Goal: Information Seeking & Learning: Learn about a topic

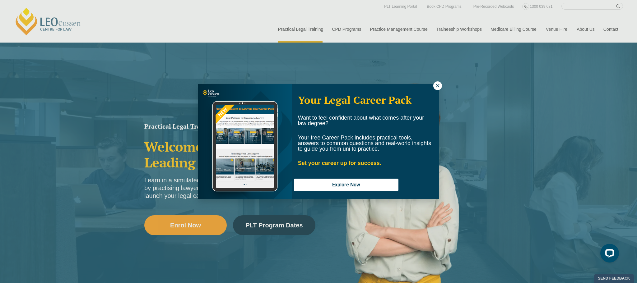
drag, startPoint x: 0, startPoint y: 0, endPoint x: 440, endPoint y: 84, distance: 447.6
click at [440, 84] on icon at bounding box center [438, 86] width 6 height 6
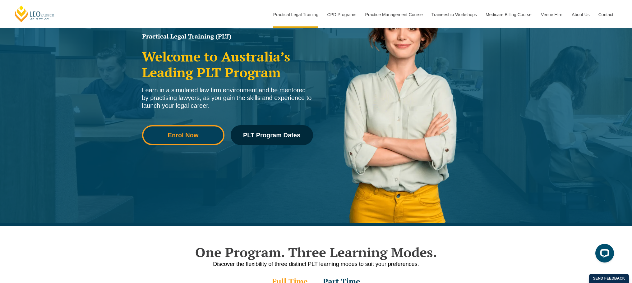
scroll to position [93, 0]
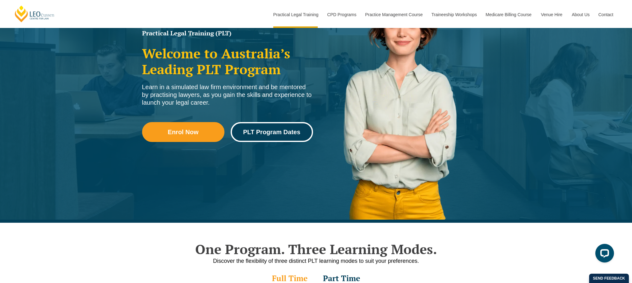
click at [288, 136] on link "PLT Program Dates" at bounding box center [272, 132] width 82 height 20
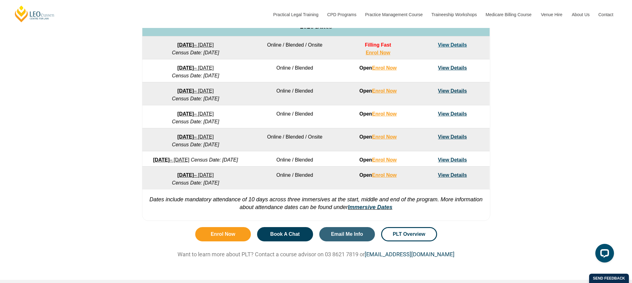
scroll to position [373, 0]
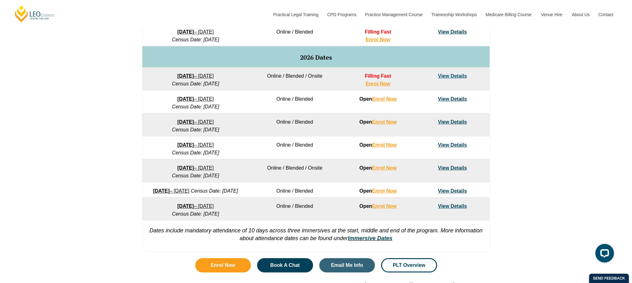
click at [454, 126] on td "View Details" at bounding box center [453, 125] width 74 height 23
click at [453, 122] on link "View Details" at bounding box center [452, 121] width 29 height 5
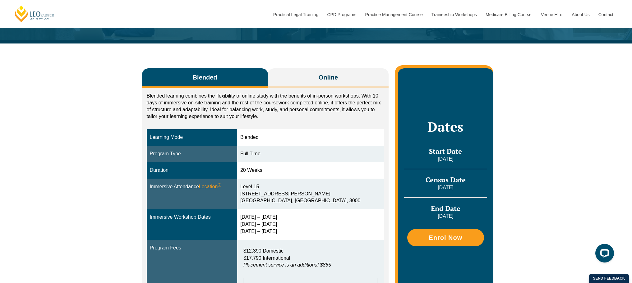
scroll to position [62, 0]
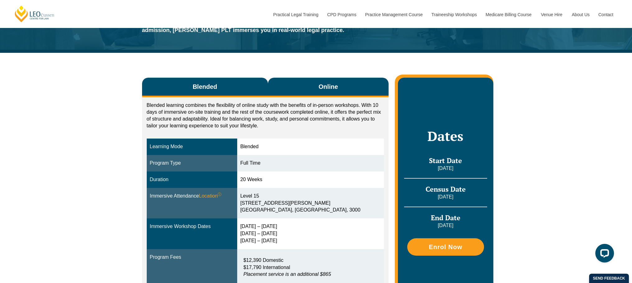
click at [329, 91] on button "Online" at bounding box center [328, 88] width 121 height 20
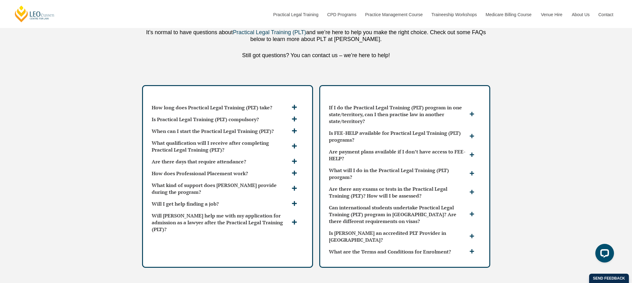
scroll to position [1618, 0]
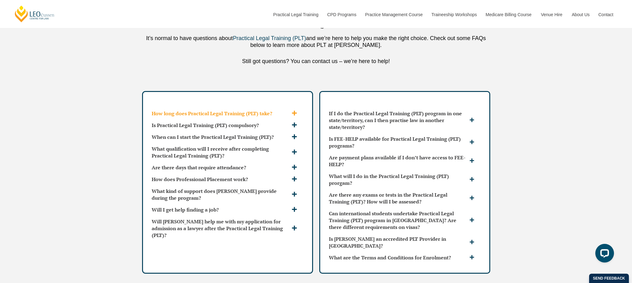
click at [294, 111] on icon at bounding box center [294, 113] width 5 height 5
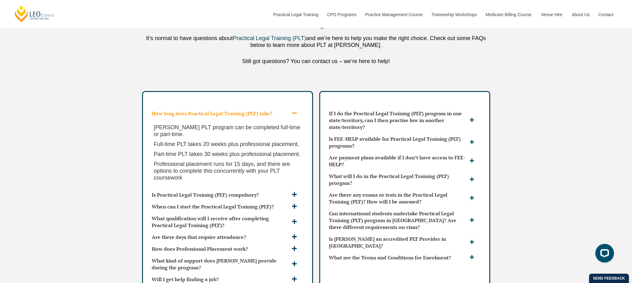
click at [294, 110] on icon at bounding box center [295, 113] width 6 height 6
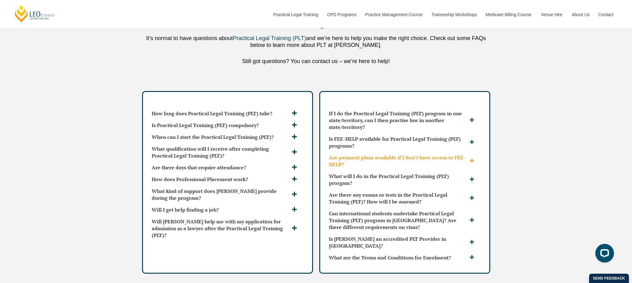
click at [473, 158] on icon at bounding box center [472, 160] width 5 height 5
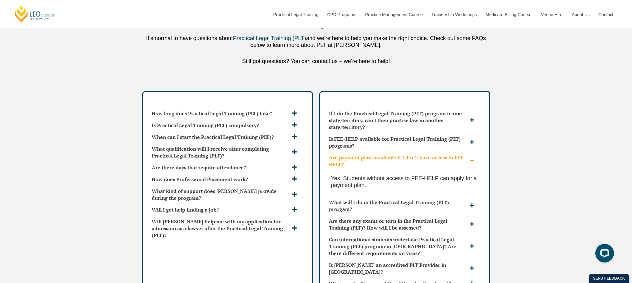
click at [473, 158] on icon at bounding box center [472, 160] width 5 height 5
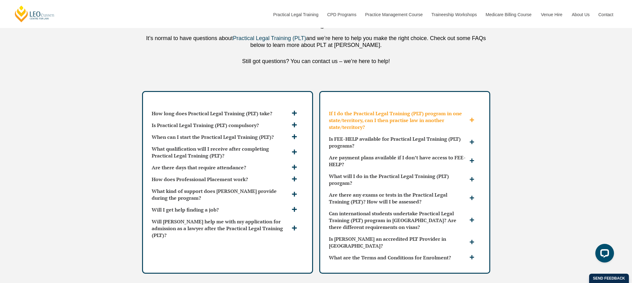
click at [472, 118] on icon at bounding box center [472, 120] width 4 height 4
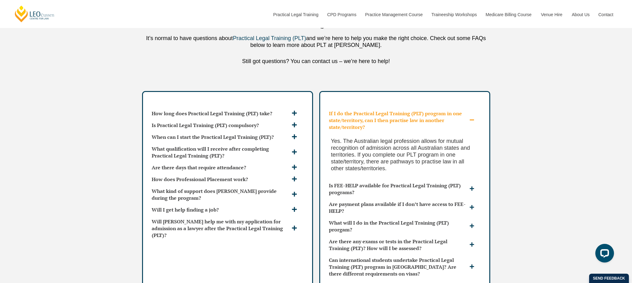
click at [472, 118] on icon at bounding box center [472, 120] width 5 height 5
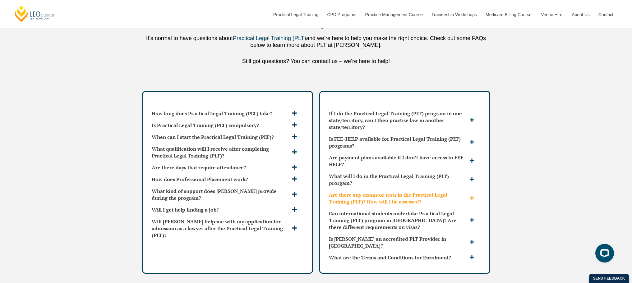
click at [472, 196] on icon at bounding box center [472, 198] width 4 height 4
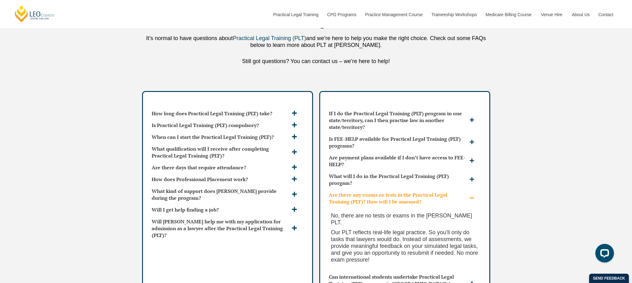
click at [472, 196] on icon at bounding box center [472, 198] width 5 height 5
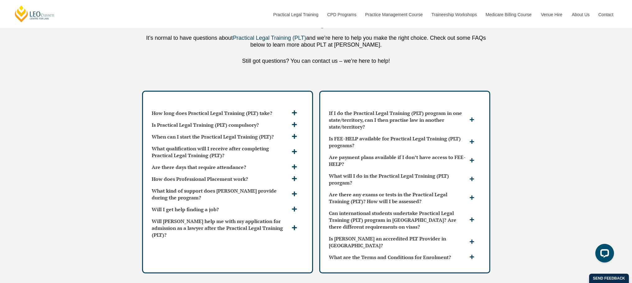
scroll to position [1649, 0]
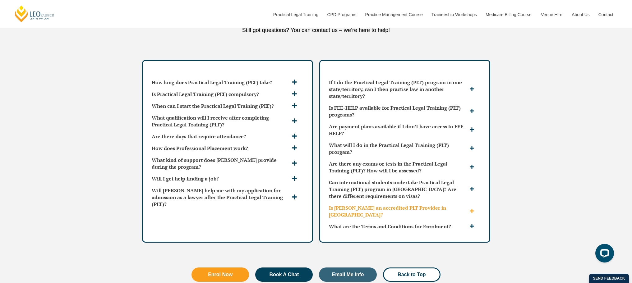
click at [473, 209] on icon at bounding box center [472, 211] width 4 height 4
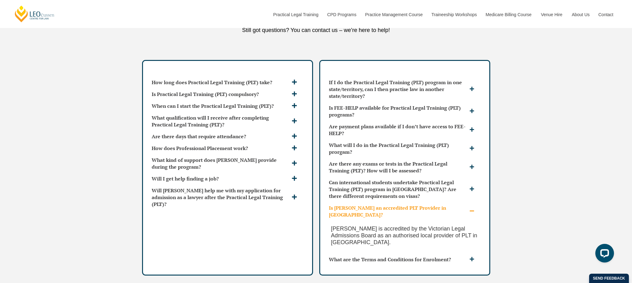
click at [473, 211] on icon at bounding box center [472, 211] width 4 height 1
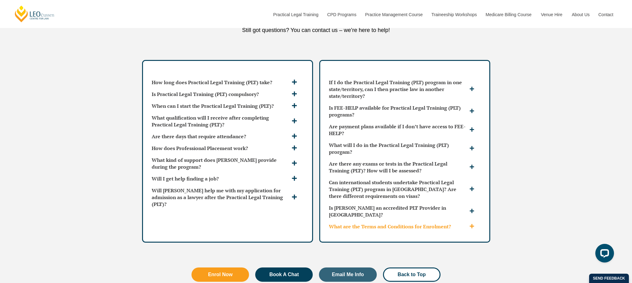
click at [475, 224] on span at bounding box center [473, 227] width 10 height 6
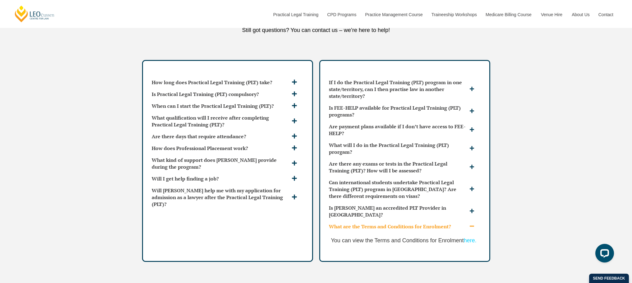
click at [474, 224] on icon at bounding box center [472, 226] width 5 height 5
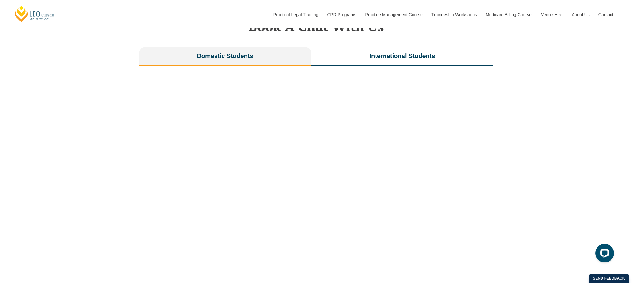
scroll to position [1153, 0]
